Goal: Information Seeking & Learning: Learn about a topic

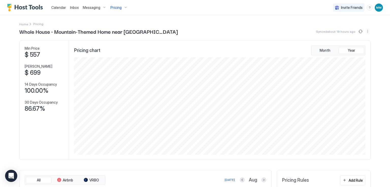
scroll to position [164, 0]
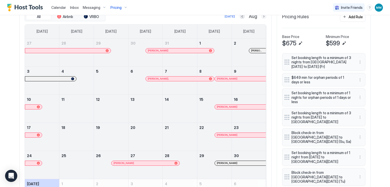
click at [261, 17] on button "Next month" at bounding box center [263, 16] width 5 height 5
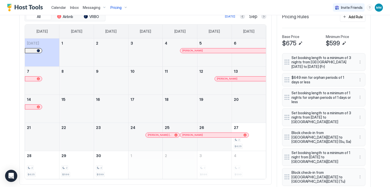
click at [200, 50] on div at bounding box center [202, 51] width 4 height 4
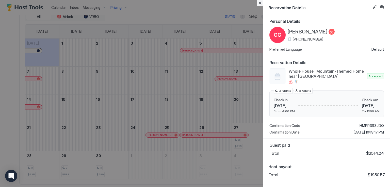
click at [260, 4] on button "Close" at bounding box center [260, 3] width 6 height 6
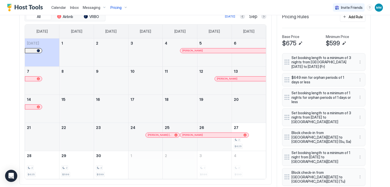
click at [220, 77] on div at bounding box center [222, 79] width 4 height 4
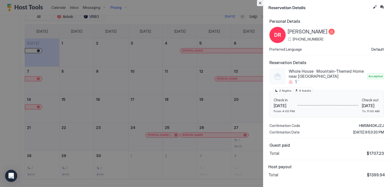
click at [262, 5] on button "Close" at bounding box center [260, 3] width 6 height 6
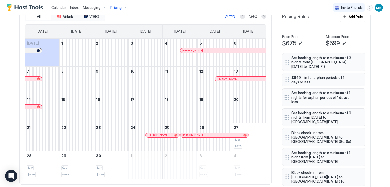
click at [149, 135] on div at bounding box center [151, 135] width 4 height 4
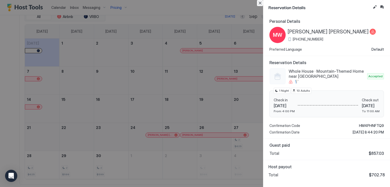
click at [259, 3] on button "Close" at bounding box center [260, 3] width 6 height 6
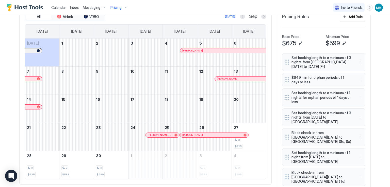
click at [198, 133] on div at bounding box center [200, 135] width 4 height 4
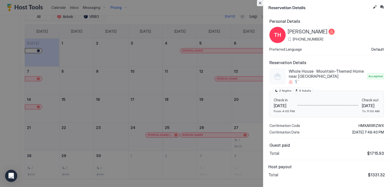
click at [260, 1] on button "Close" at bounding box center [260, 3] width 6 height 6
